Goal: Check status

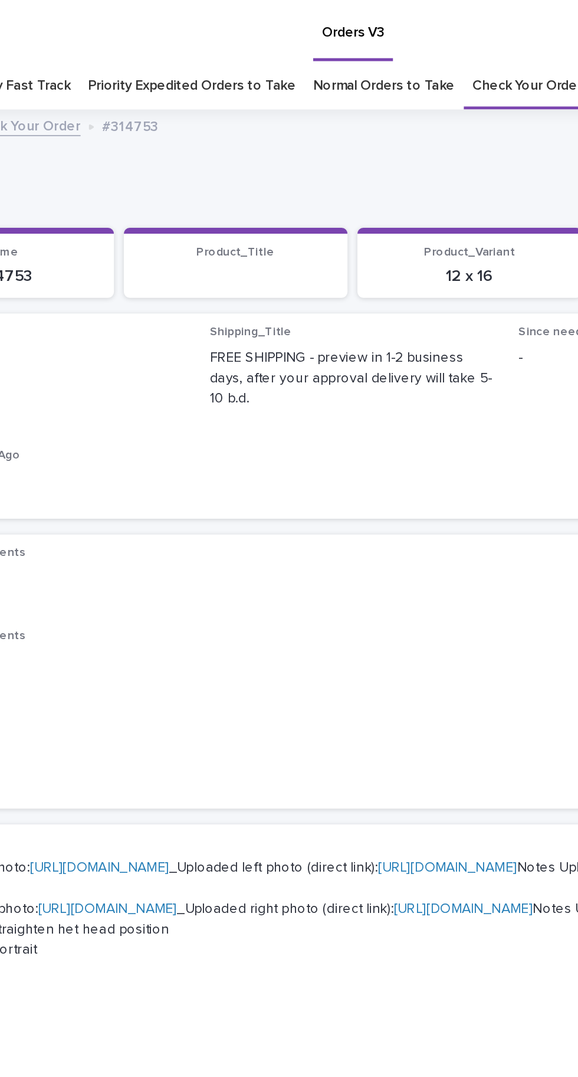
scroll to position [37, 0]
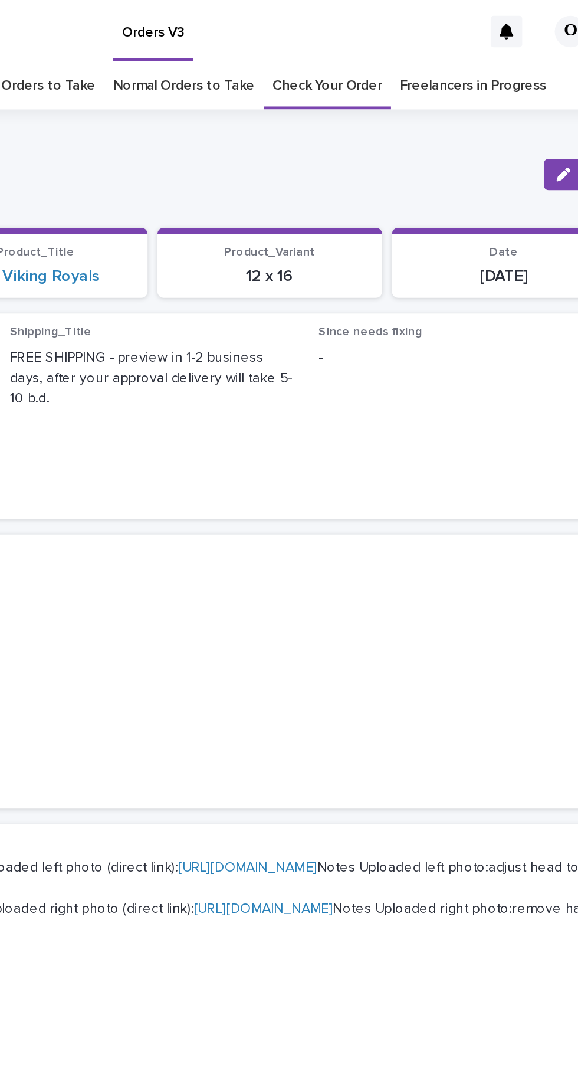
click at [496, 38] on link "Freelancers in Progress" at bounding box center [481, 52] width 88 height 28
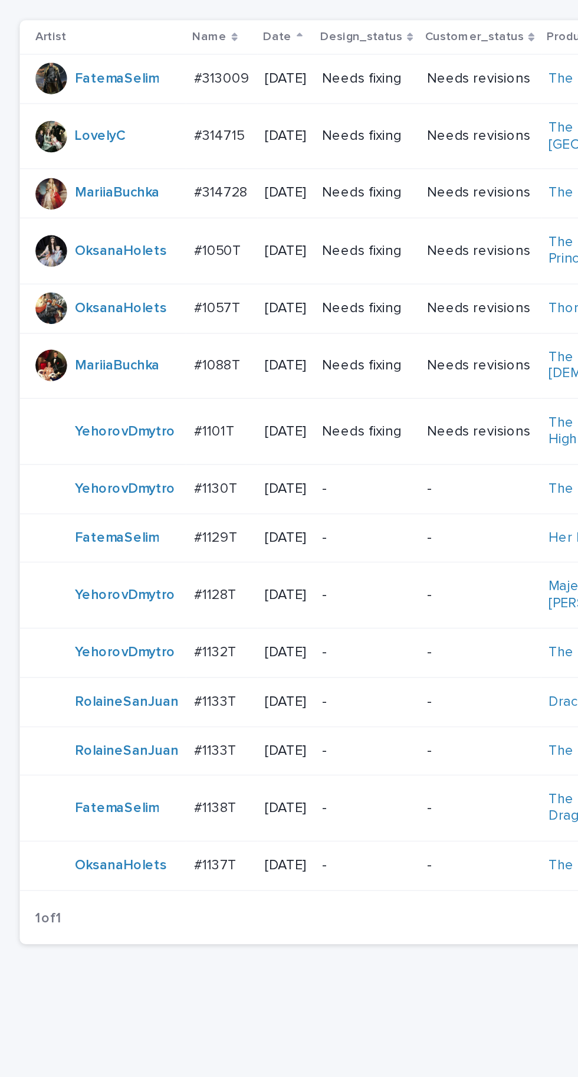
click at [131, 740] on td "#1137T #1137T" at bounding box center [132, 749] width 42 height 29
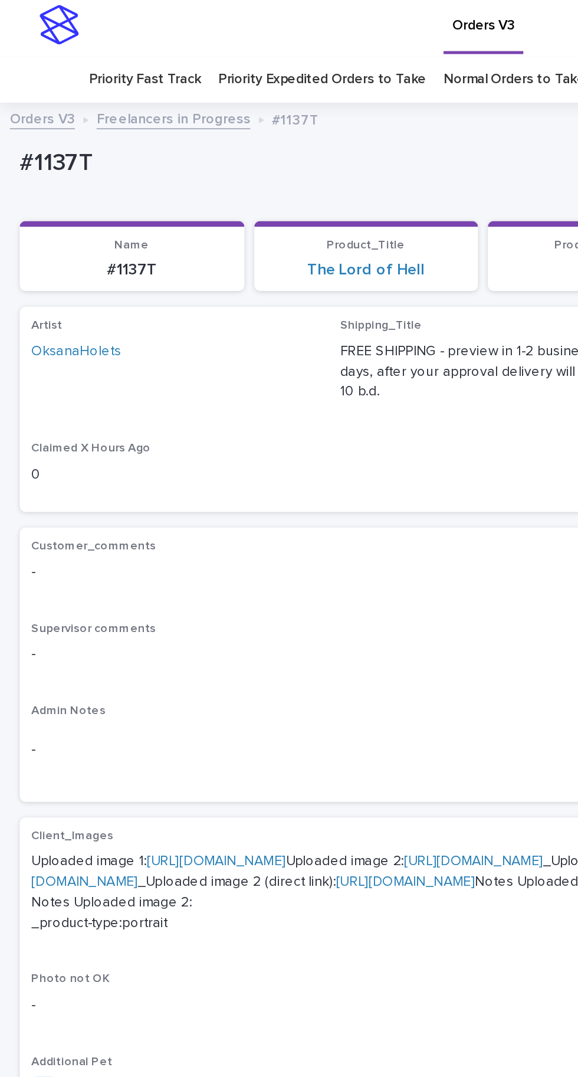
scroll to position [50, 0]
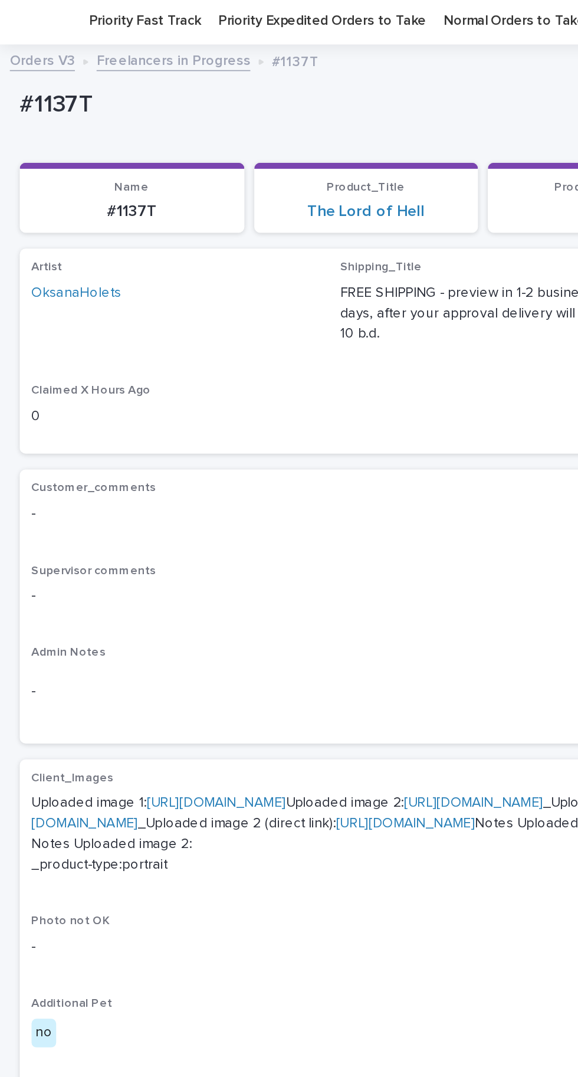
click at [141, 480] on link "[URL][DOMAIN_NAME]" at bounding box center [129, 484] width 83 height 8
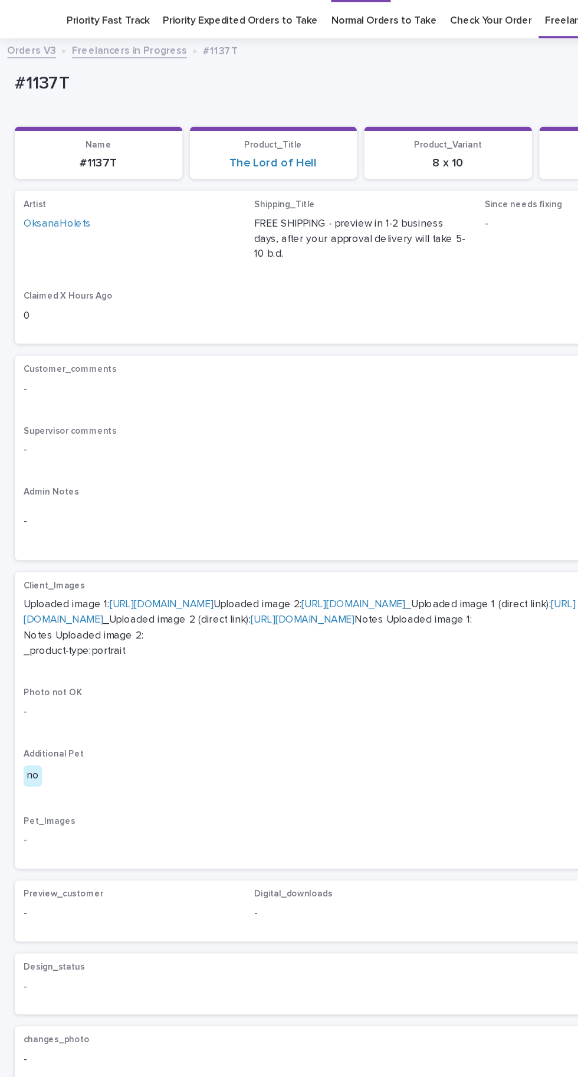
scroll to position [47, 0]
